Goal: Information Seeking & Learning: Learn about a topic

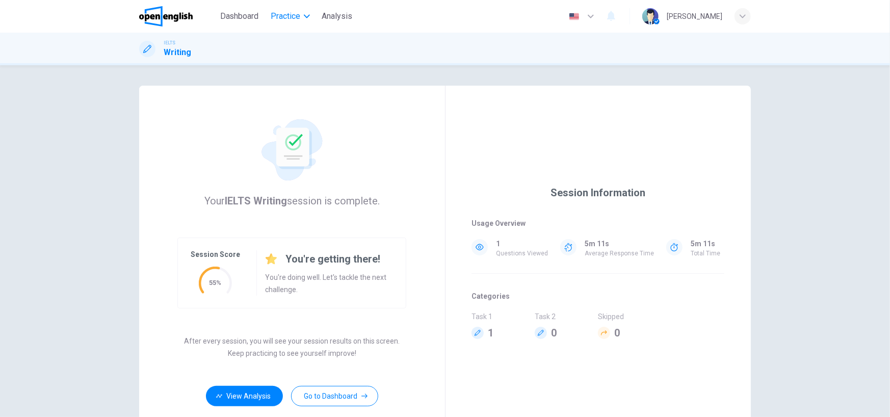
click at [300, 12] on span "Practice" at bounding box center [286, 16] width 30 height 12
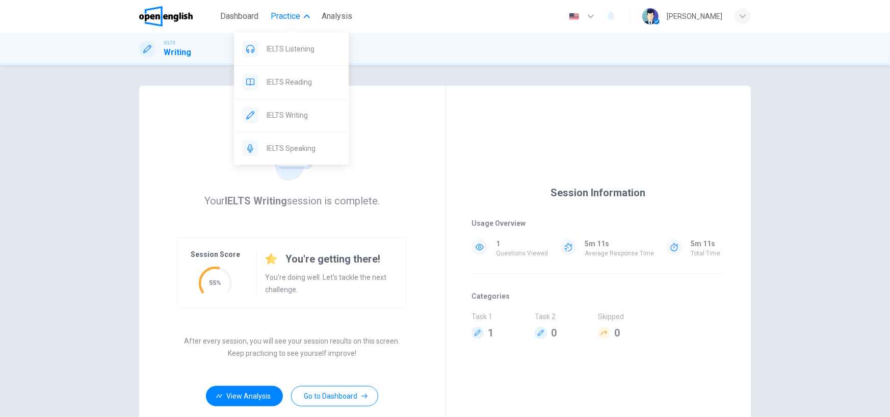
click at [302, 30] on div "IELTS Listening IELTS Reading IELTS Writing IELTS Speaking" at bounding box center [291, 94] width 115 height 139
click at [326, 80] on span "IELTS Reading" at bounding box center [304, 82] width 74 height 12
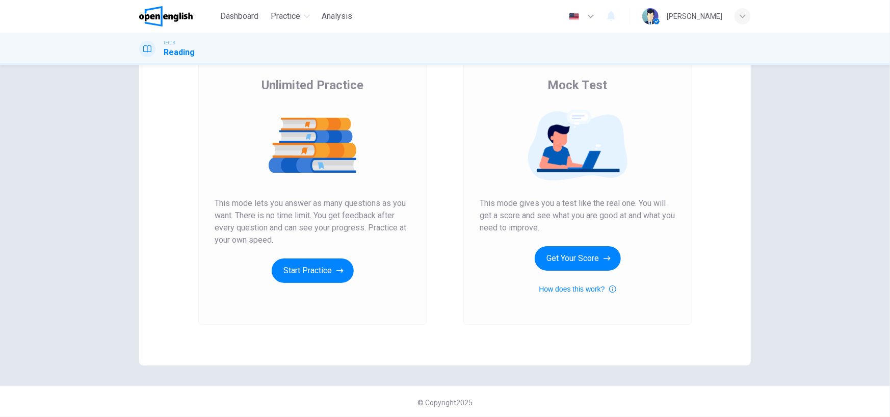
scroll to position [76, 0]
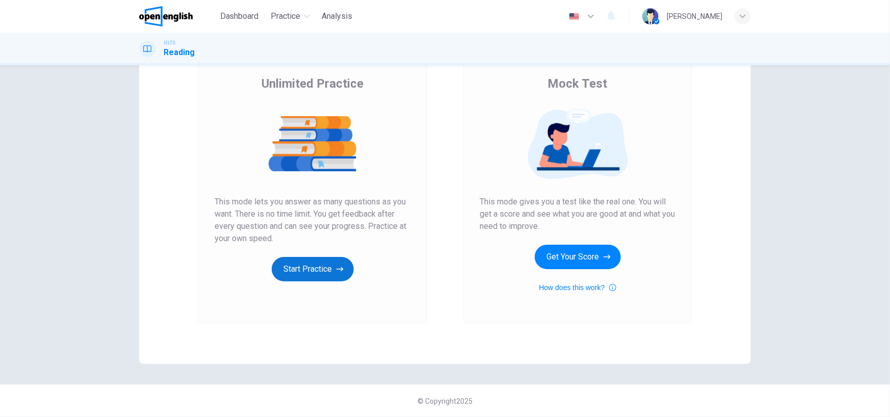
click at [318, 262] on button "Start Practice" at bounding box center [313, 269] width 82 height 24
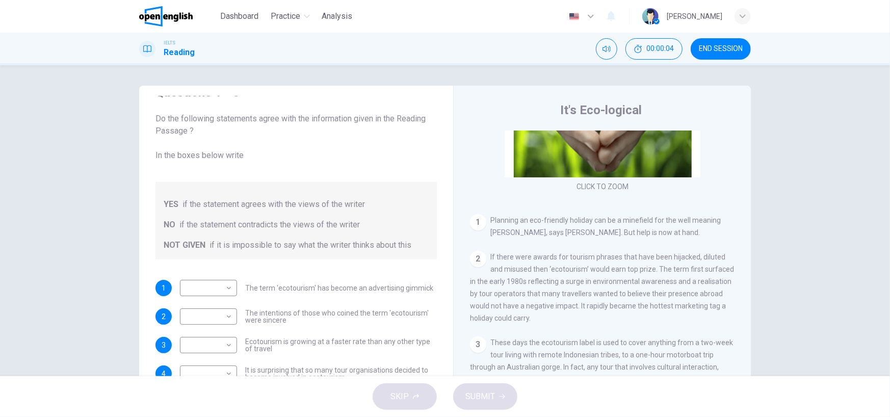
scroll to position [41, 0]
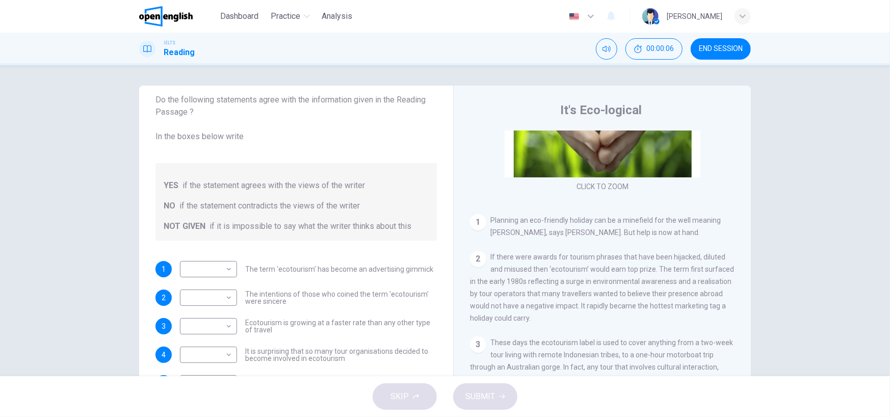
drag, startPoint x: 443, startPoint y: 164, endPoint x: 433, endPoint y: 236, distance: 72.5
click at [433, 227] on div "Questions 1 - 6 Do the following statements agree with the information given in…" at bounding box center [445, 263] width 612 height 354
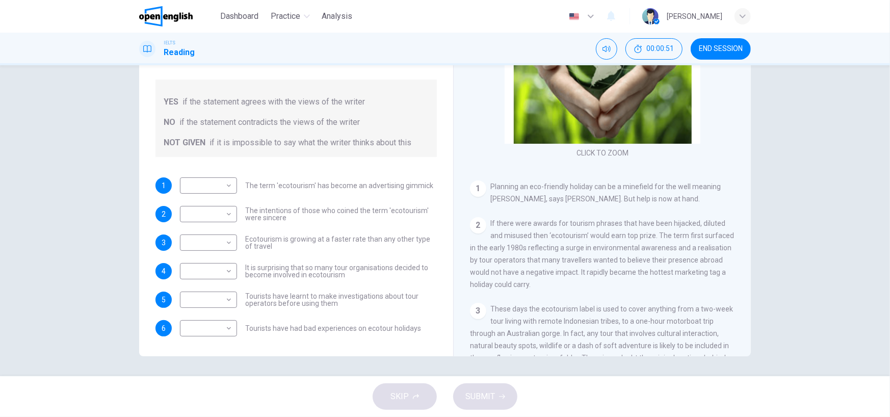
scroll to position [102, 0]
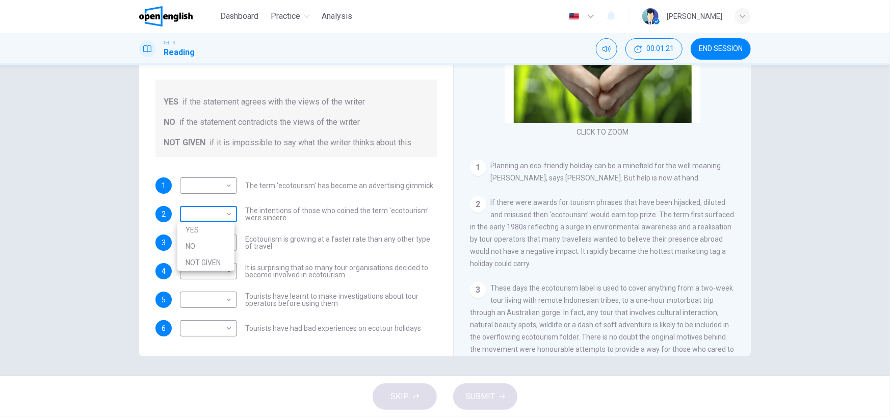
click at [213, 216] on body "This site uses cookies, as explained in our Privacy Policy . If you agree to th…" at bounding box center [445, 208] width 890 height 417
click at [214, 241] on li "NO" at bounding box center [205, 246] width 57 height 16
type input "**"
click at [218, 177] on body "This site uses cookies, as explained in our Privacy Policy . If you agree to th…" at bounding box center [445, 208] width 890 height 417
click at [218, 205] on li "YES" at bounding box center [205, 201] width 57 height 16
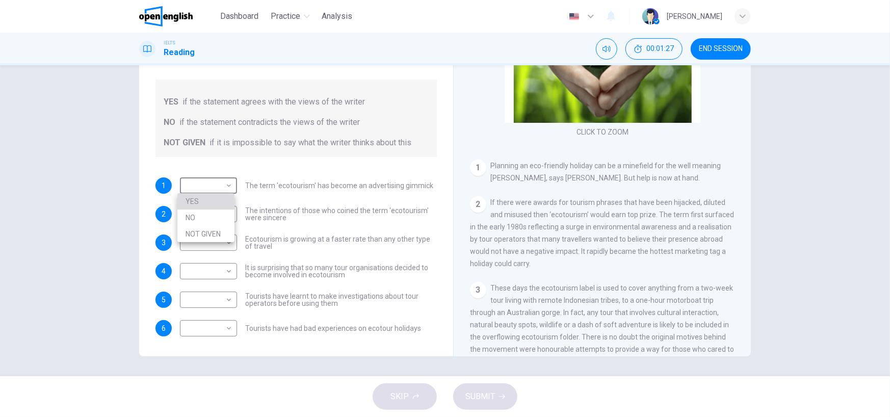
type input "***"
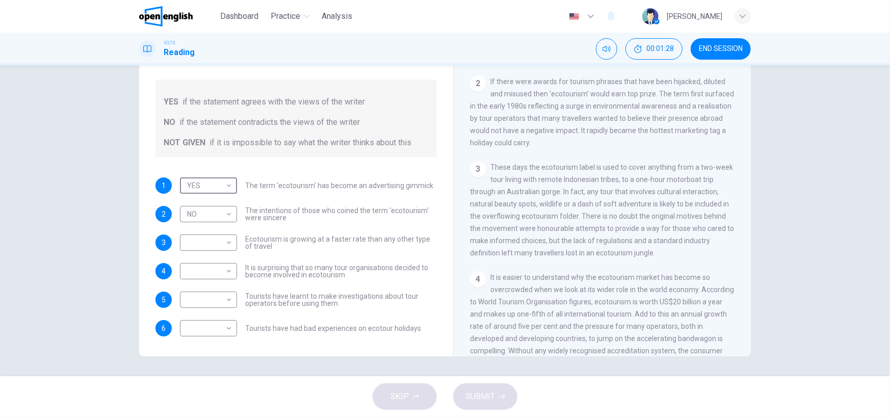
scroll to position [255, 0]
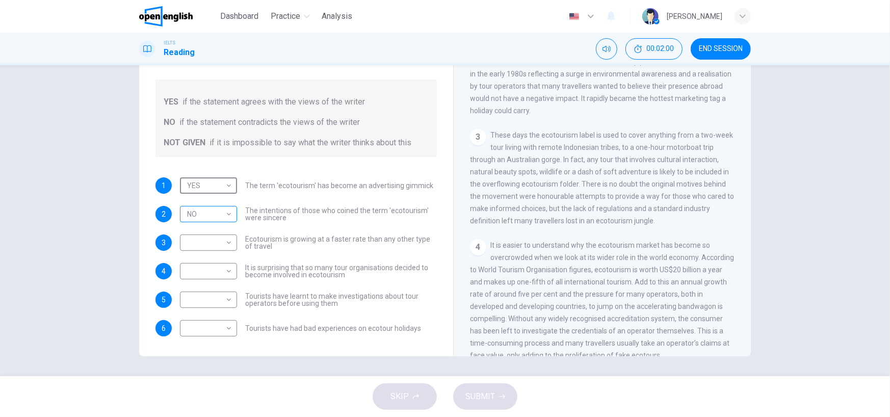
click at [209, 218] on body "This site uses cookies, as explained in our Privacy Policy . If you agree to th…" at bounding box center [445, 208] width 890 height 417
click at [204, 239] on li "NO" at bounding box center [205, 246] width 57 height 16
click at [213, 216] on body "This site uses cookies, as explained in our Privacy Policy . If you agree to th…" at bounding box center [445, 208] width 890 height 417
click at [206, 226] on li "YES" at bounding box center [205, 230] width 57 height 16
type input "***"
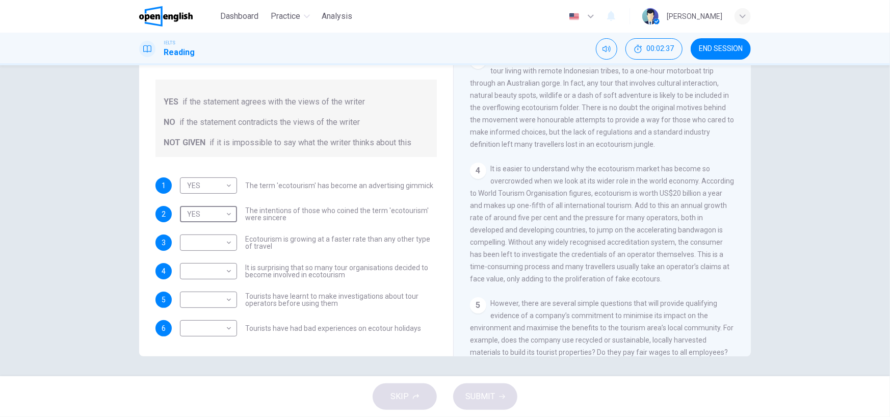
scroll to position [357, 0]
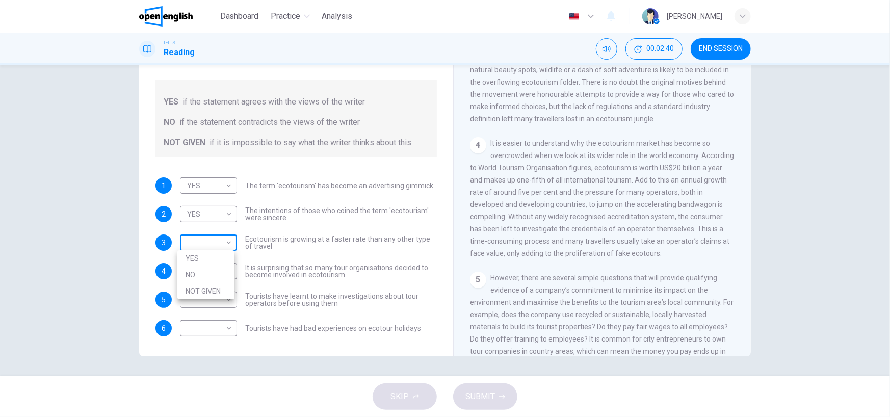
click at [226, 240] on body "This site uses cookies, as explained in our Privacy Policy . If you agree to th…" at bounding box center [445, 208] width 890 height 417
click at [214, 290] on li "NOT GIVEN" at bounding box center [205, 291] width 57 height 16
type input "*********"
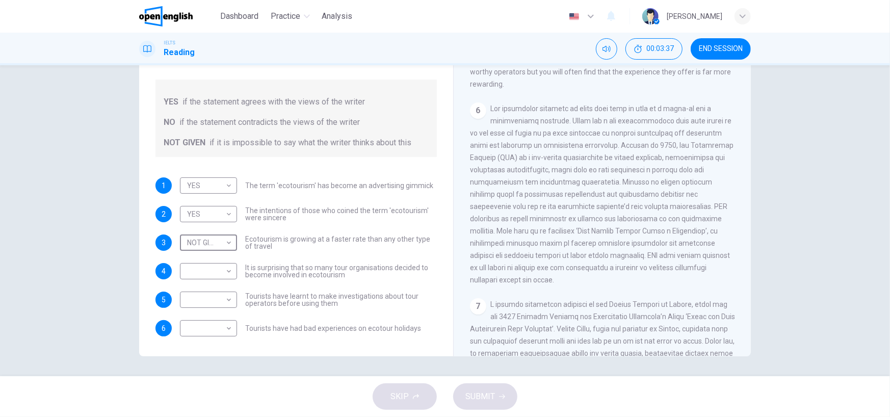
scroll to position [663, 0]
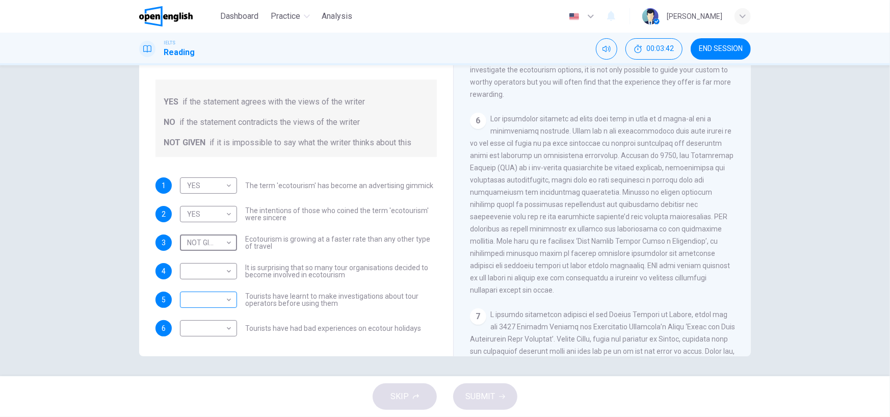
click at [214, 295] on body "This site uses cookies, as explained in our Privacy Policy . If you agree to th…" at bounding box center [445, 208] width 890 height 417
click at [226, 334] on li "NO" at bounding box center [205, 332] width 57 height 16
type input "**"
click at [218, 272] on body "This site uses cookies, as explained in our Privacy Policy . If you agree to th…" at bounding box center [445, 208] width 890 height 417
click at [218, 304] on li "NO" at bounding box center [205, 303] width 57 height 16
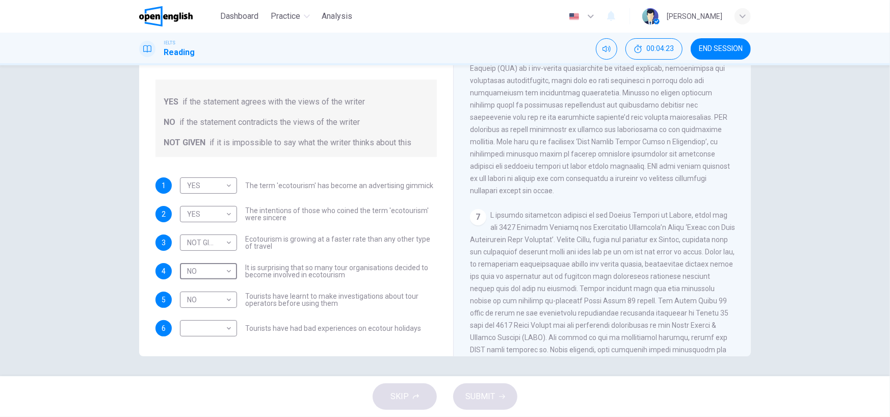
scroll to position [765, 0]
click at [223, 273] on body "This site uses cookies, as explained in our Privacy Policy . If you agree to th…" at bounding box center [445, 208] width 890 height 417
click at [214, 324] on li "NOT GIVEN" at bounding box center [205, 320] width 57 height 16
type input "*********"
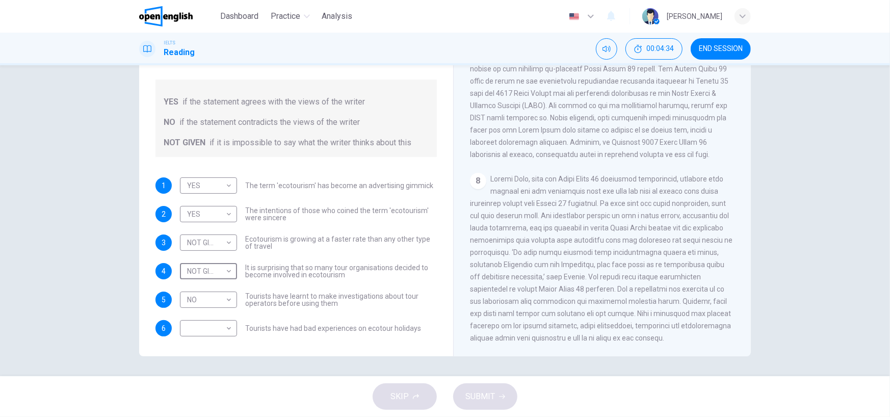
scroll to position [1045, 0]
click at [219, 327] on body "This site uses cookies, as explained in our Privacy Policy . If you agree to th…" at bounding box center [445, 208] width 890 height 417
click at [213, 376] on li "NOT GIVEN" at bounding box center [205, 377] width 57 height 16
type input "*********"
click at [499, 397] on icon "button" at bounding box center [502, 397] width 6 height 6
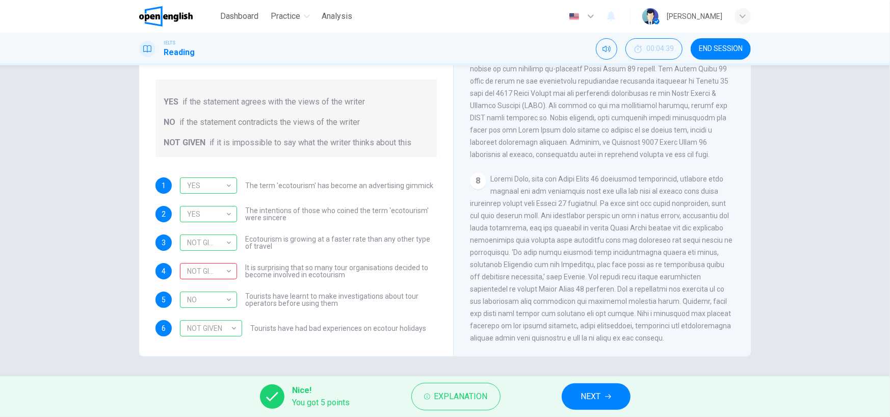
click at [590, 395] on span "NEXT" at bounding box center [591, 397] width 20 height 14
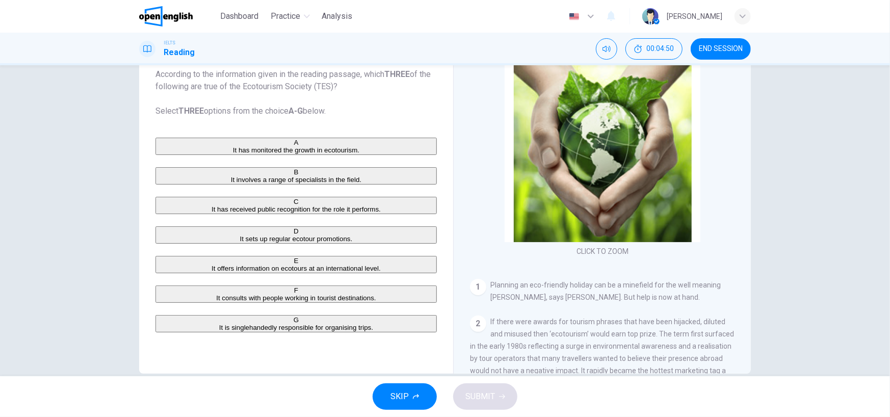
scroll to position [84, 0]
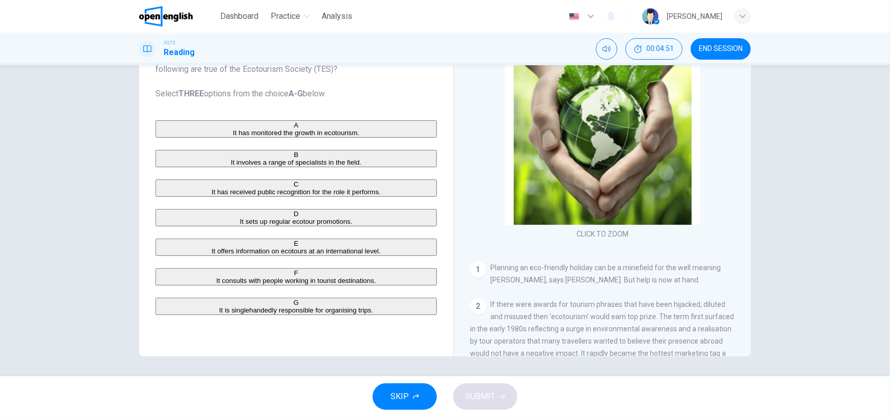
click at [169, 121] on div "A" at bounding box center [296, 125] width 279 height 8
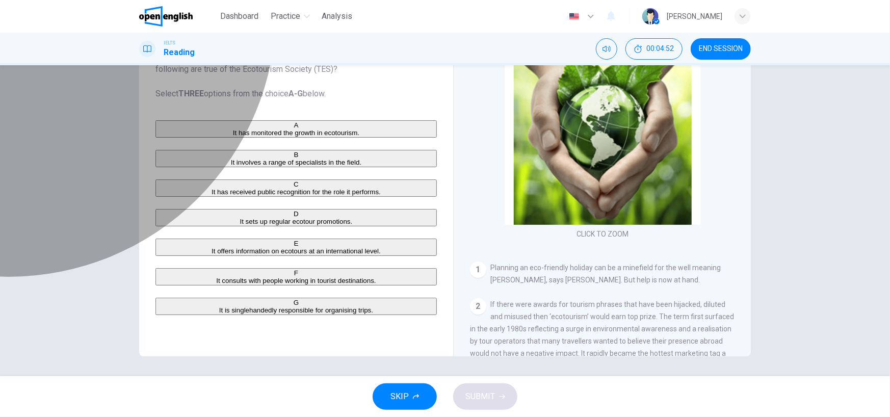
click at [162, 151] on div "B" at bounding box center [296, 155] width 279 height 8
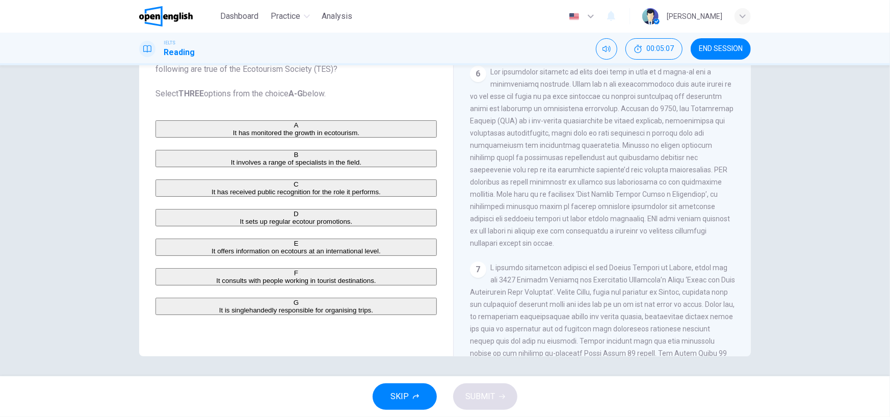
scroll to position [714, 0]
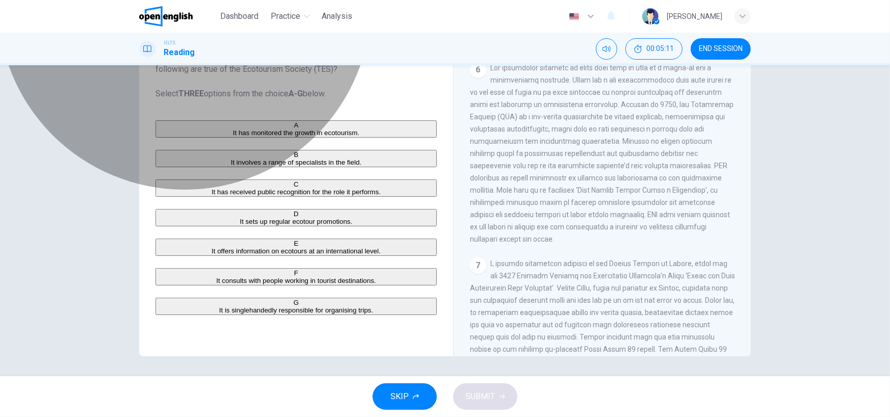
click at [338, 123] on button "A It has monitored the growth in ecotourism." at bounding box center [295, 128] width 281 height 17
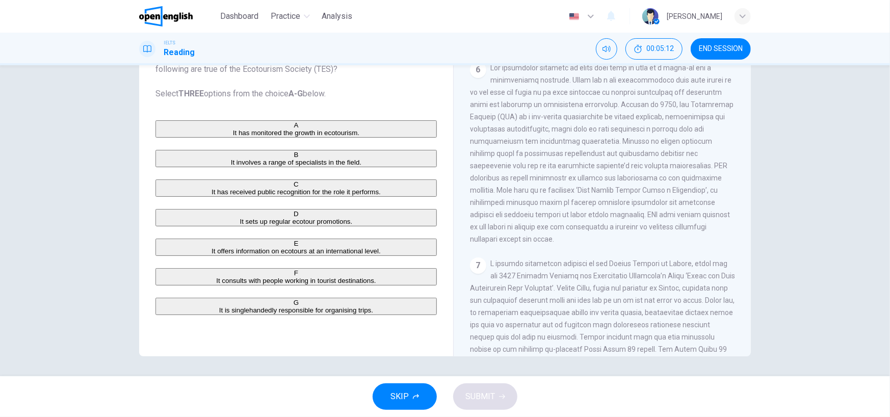
click at [342, 160] on button "B It involves a range of specialists in the field." at bounding box center [295, 158] width 281 height 17
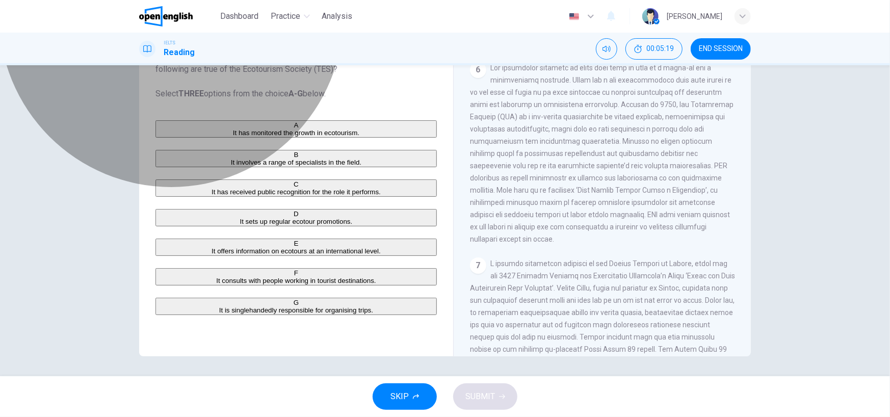
click at [325, 166] on span "It involves a range of specialists in the field." at bounding box center [296, 163] width 131 height 8
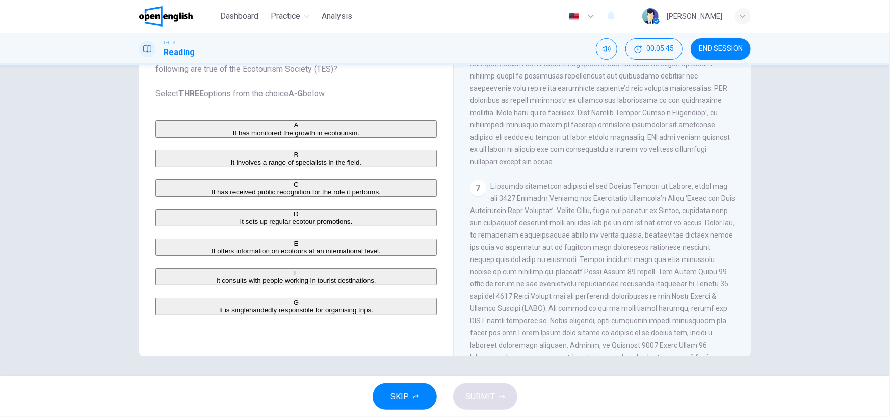
scroll to position [816, 0]
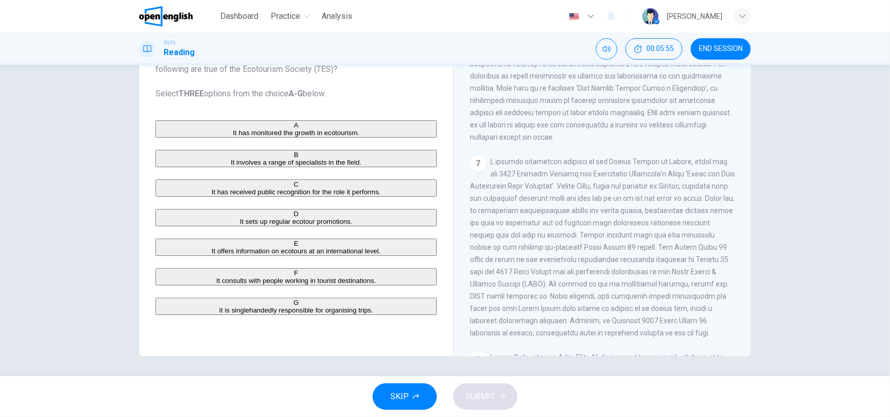
click at [349, 179] on button "C It has received public recognition for the role it performs." at bounding box center [295, 187] width 281 height 17
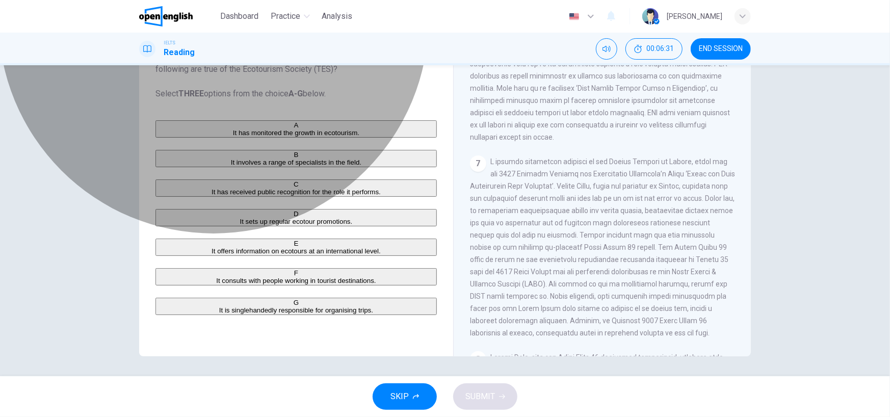
click at [367, 217] on button "D It sets up regular ecotour promotions." at bounding box center [295, 217] width 281 height 17
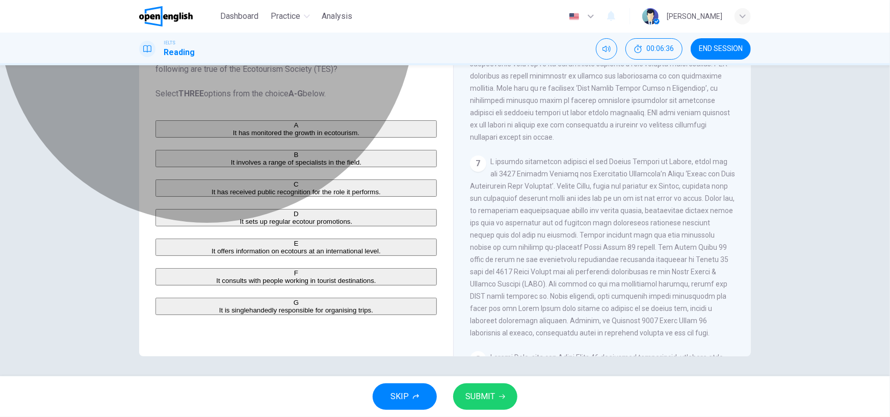
click at [360, 250] on span "It offers information on ecotours at an international level." at bounding box center [296, 251] width 169 height 8
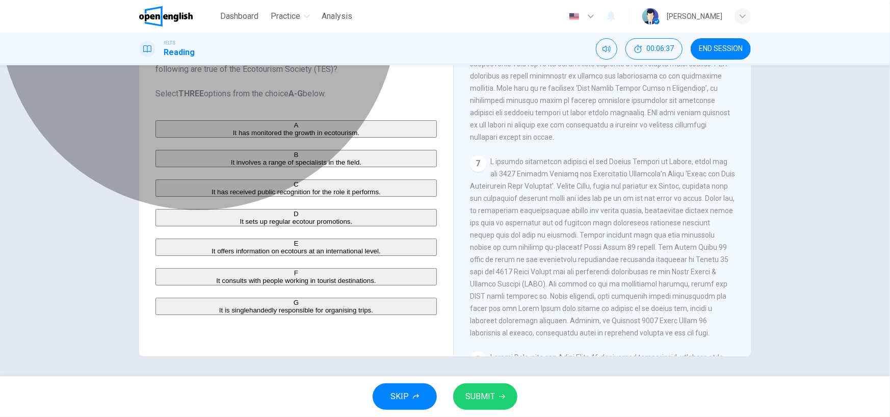
click at [352, 209] on button "D It sets up regular ecotour promotions." at bounding box center [295, 217] width 281 height 17
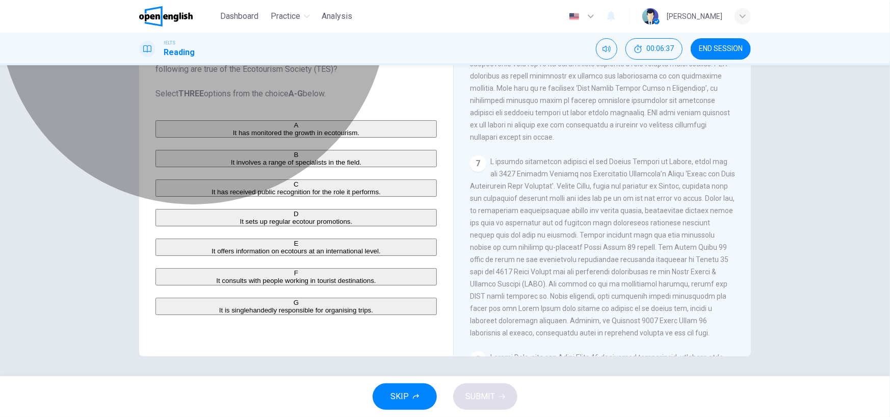
click at [347, 247] on span "It offers information on ecotours at an international level." at bounding box center [296, 251] width 169 height 8
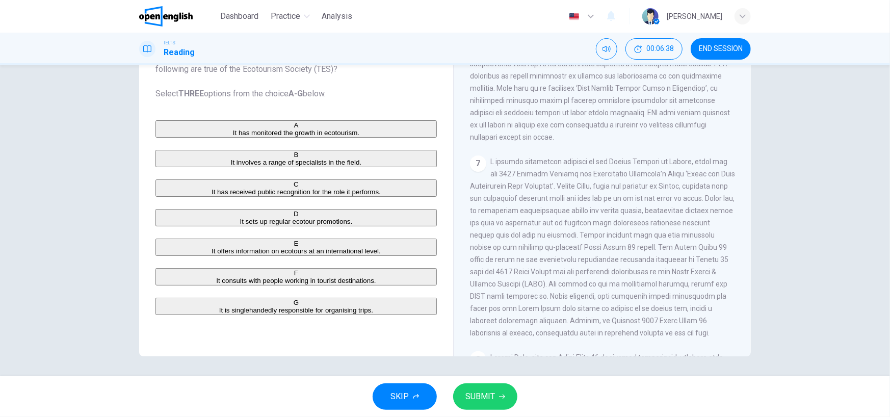
click at [498, 387] on button "SUBMIT" at bounding box center [485, 396] width 64 height 27
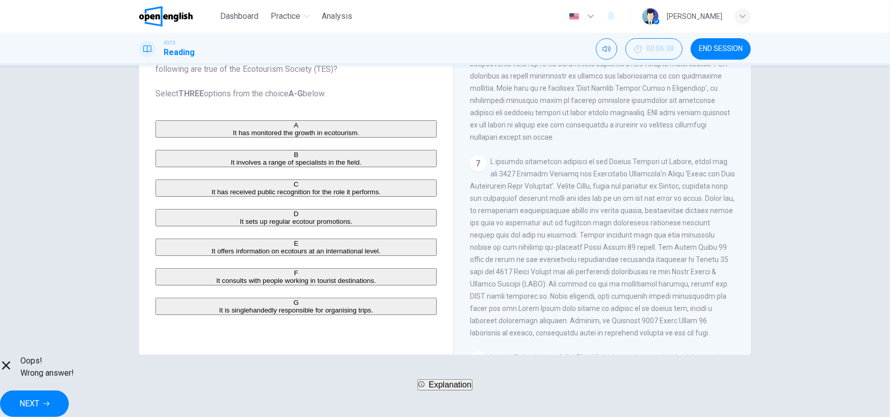
scroll to position [35, 0]
click at [406, 168] on div "A It has monitored the growth in ecotourism. B It involves a range of specialis…" at bounding box center [295, 217] width 281 height 195
click at [453, 389] on span "Explanation" at bounding box center [450, 384] width 43 height 9
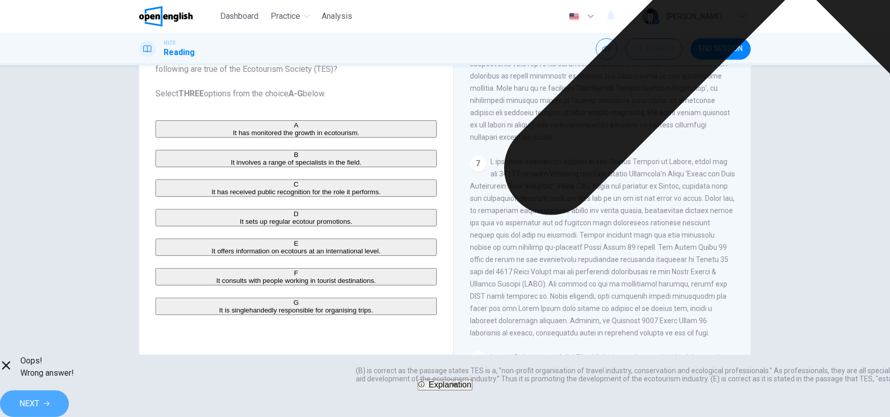
click at [69, 402] on button "NEXT" at bounding box center [34, 404] width 69 height 27
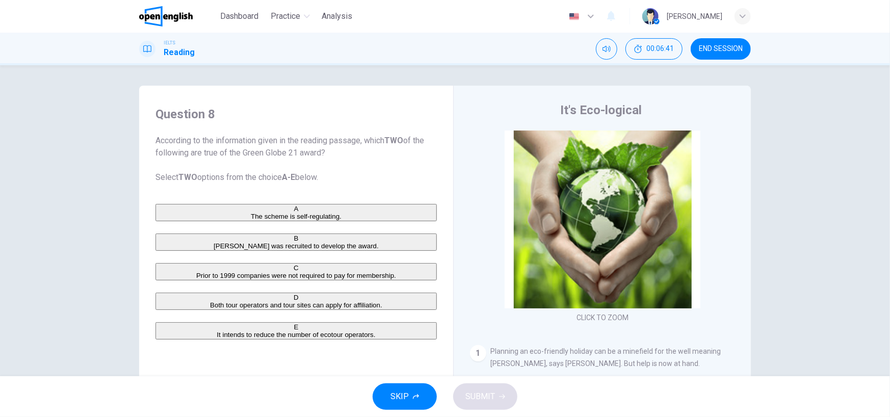
scroll to position [51, 0]
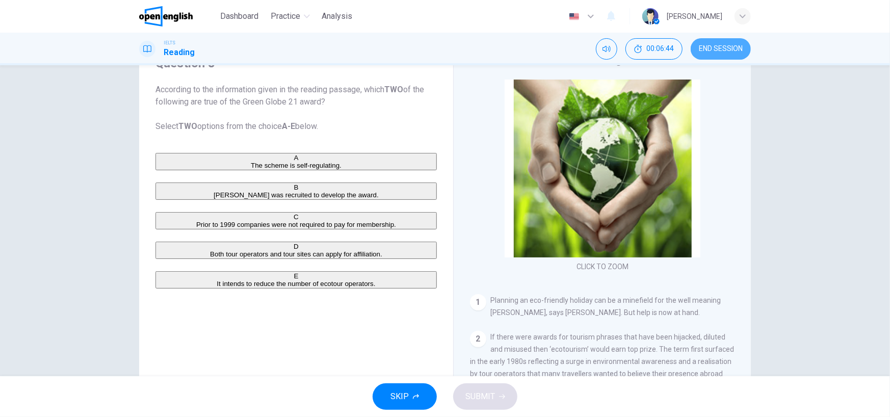
click at [744, 45] on button "END SESSION" at bounding box center [721, 48] width 60 height 21
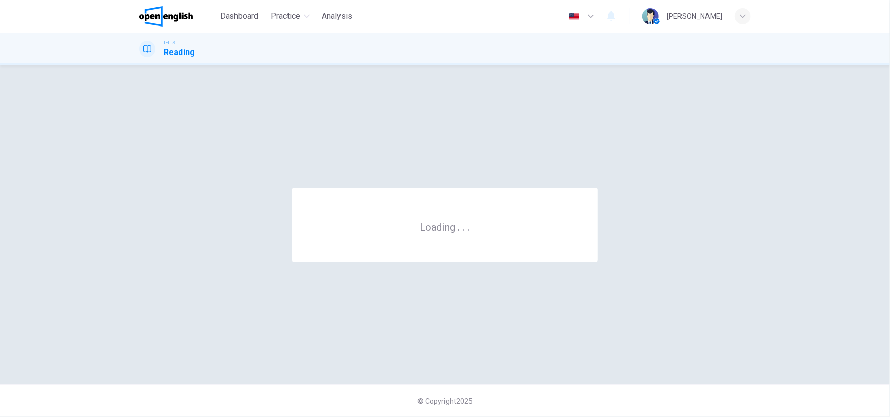
scroll to position [0, 0]
